Goal: Find contact information: Find contact information

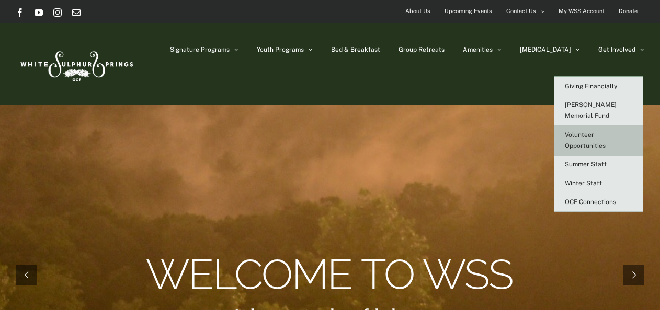
click at [611, 129] on link "Volunteer Opportunities" at bounding box center [598, 141] width 89 height 30
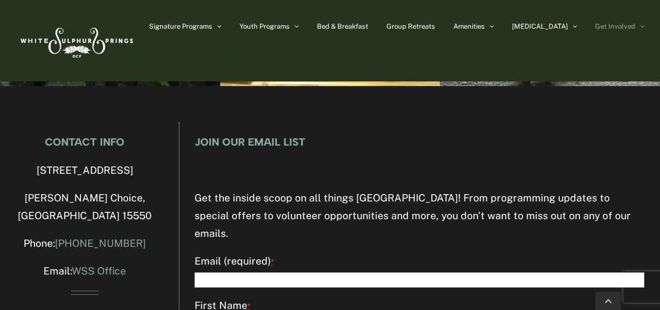
scroll to position [1635, 0]
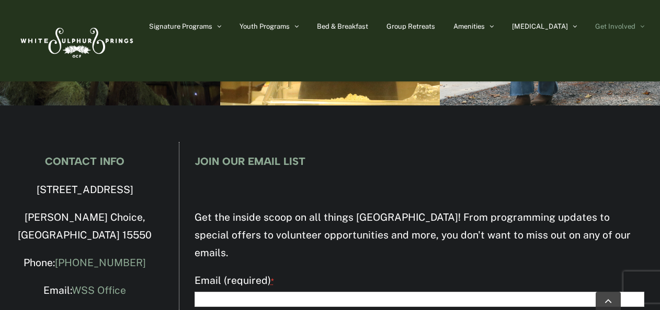
scroll to position [1627, 0]
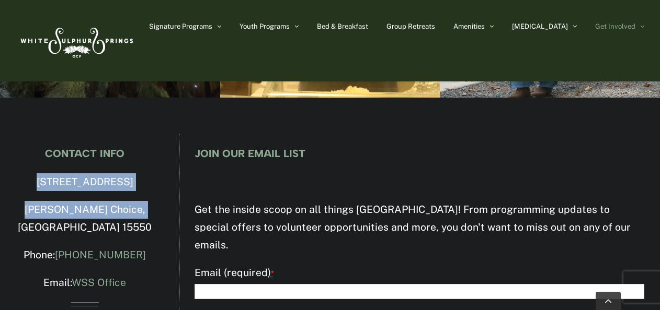
drag, startPoint x: 23, startPoint y: 182, endPoint x: 141, endPoint y: 203, distance: 119.5
drag, startPoint x: 141, startPoint y: 203, endPoint x: 133, endPoint y: 206, distance: 7.8
copy div "4500 Milligans Cove Road Manns Choice, PA 15550"
